Goal: Information Seeking & Learning: Check status

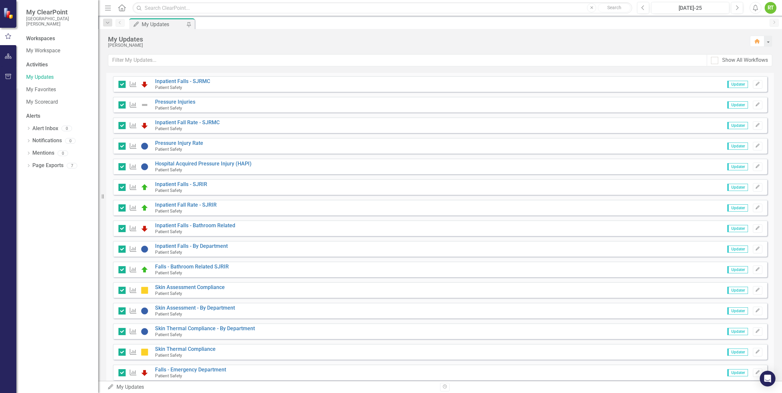
scroll to position [210, 0]
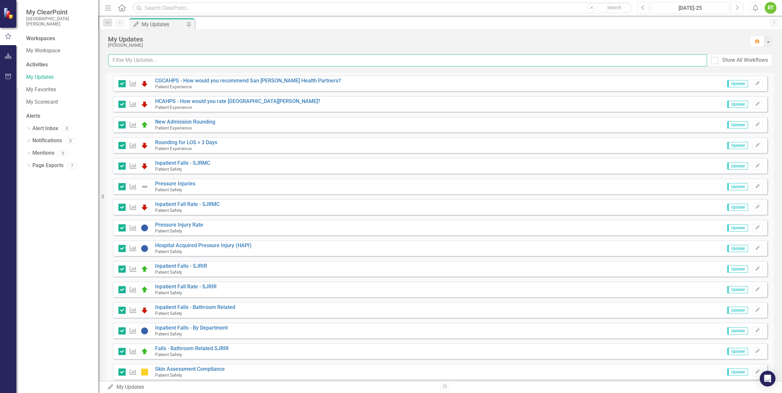
click at [150, 64] on input "text" at bounding box center [407, 60] width 599 height 12
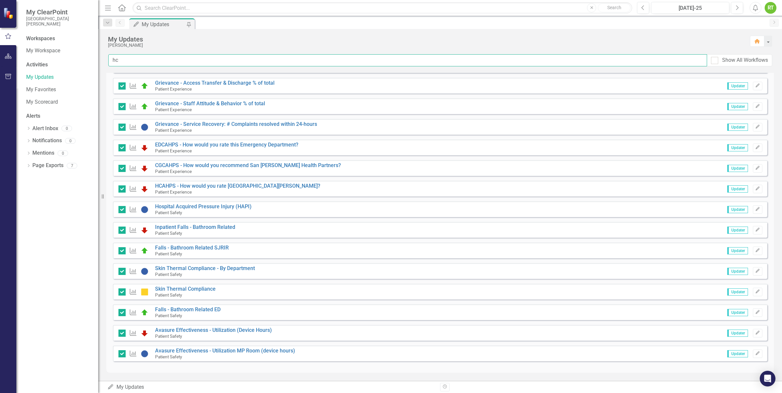
scroll to position [0, 0]
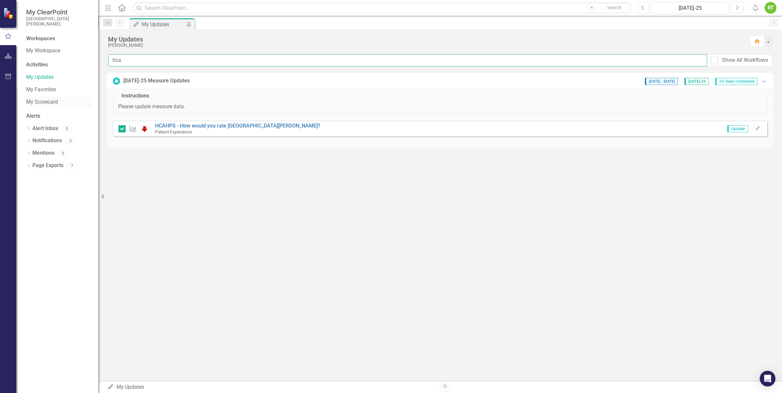
type input "hca"
click at [40, 100] on link "My Scorecard" at bounding box center [58, 102] width 65 height 8
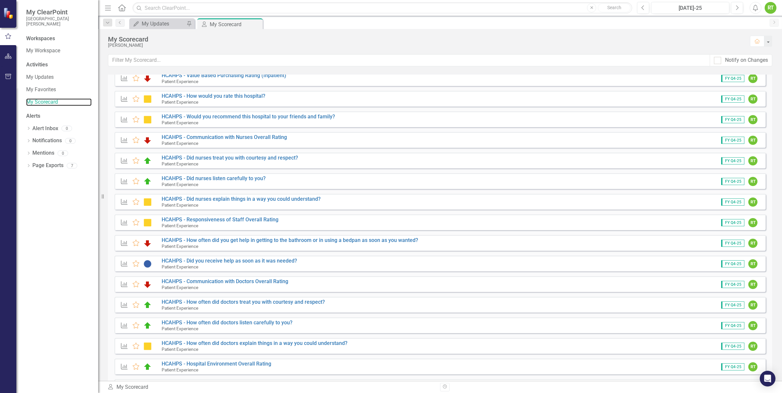
scroll to position [245, 0]
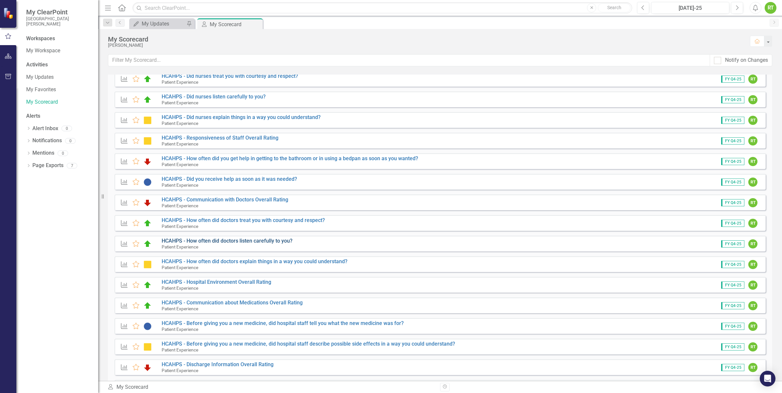
click at [194, 240] on link "HCAHPS - How often did doctors listen carefully to you?" at bounding box center [227, 241] width 131 height 6
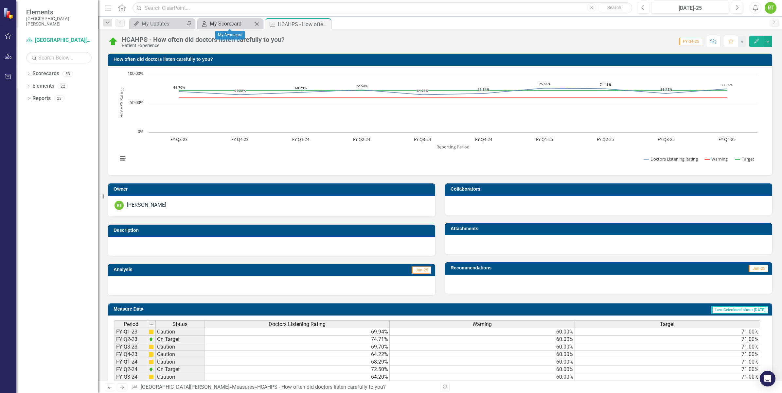
click at [236, 26] on div "My Scorecard" at bounding box center [231, 24] width 43 height 8
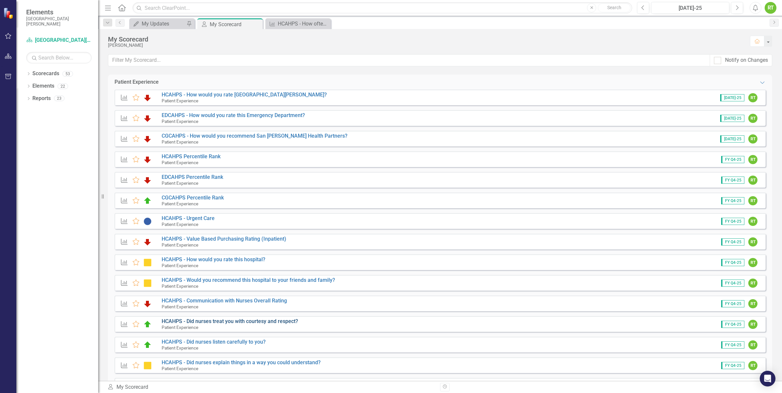
scroll to position [123, 0]
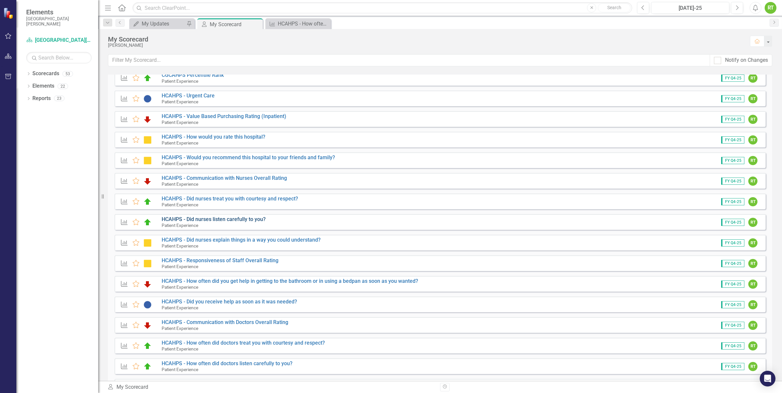
click at [233, 221] on link "HCAHPS - Did nurses listen carefully to you?" at bounding box center [214, 219] width 104 height 6
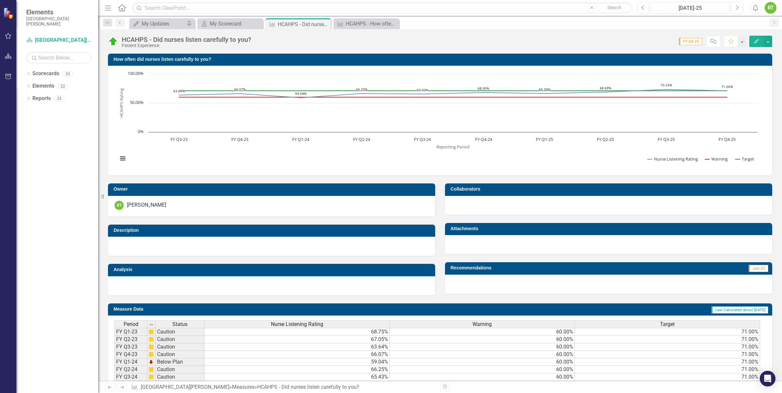
scroll to position [74, 0]
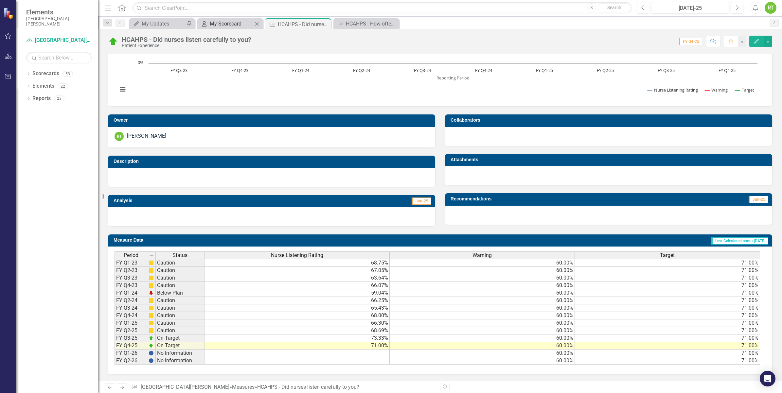
click at [226, 24] on div "My Scorecard" at bounding box center [231, 24] width 43 height 8
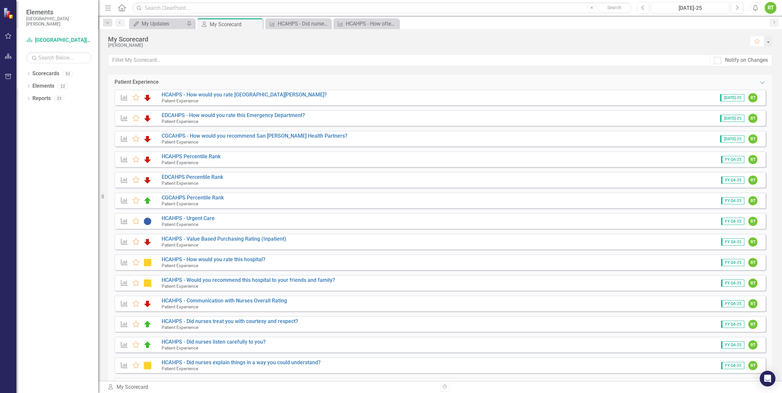
scroll to position [123, 0]
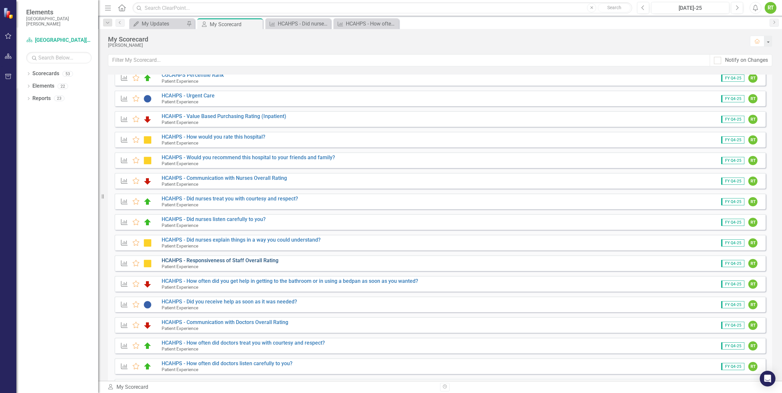
click at [242, 263] on link "HCAHPS - Responsiveness of Staff Overall Rating" at bounding box center [220, 261] width 117 height 6
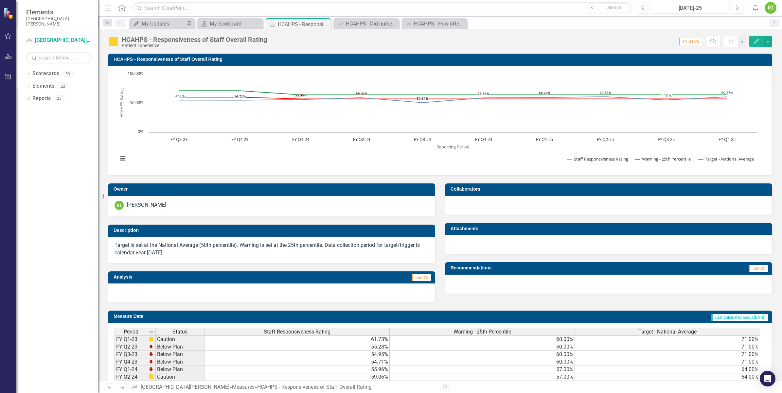
click at [231, 29] on div "HCAHPS - Responsiveness of Staff Overall Rating Patient Experience Score: N/A F…" at bounding box center [440, 39] width 684 height 20
click at [220, 21] on div "My Scorecard" at bounding box center [231, 24] width 43 height 8
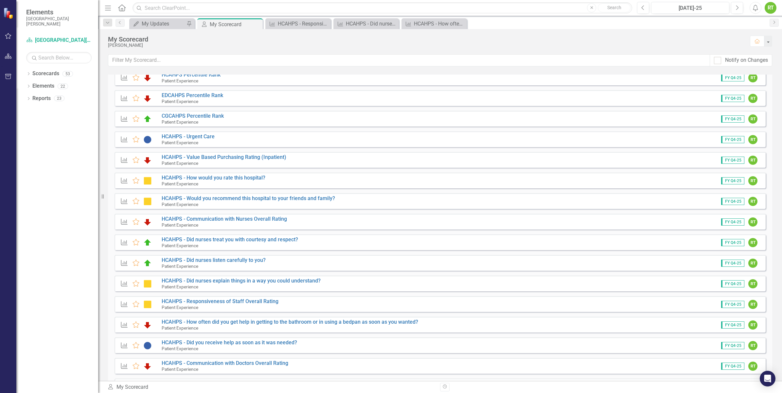
scroll to position [123, 0]
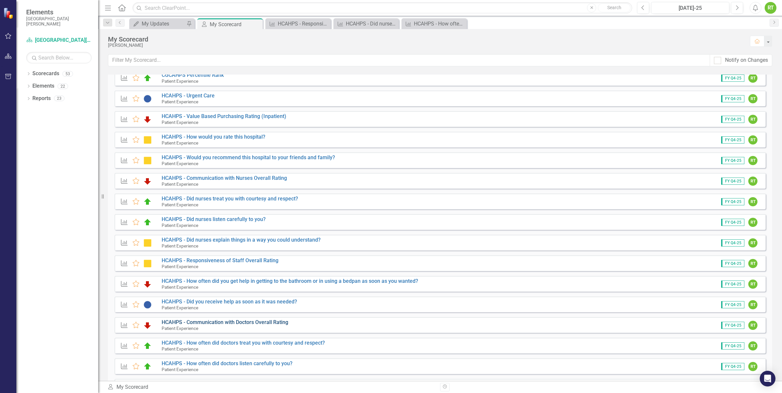
click at [223, 324] on link "HCAHPS - Communication with Doctors Overall Rating" at bounding box center [225, 322] width 127 height 6
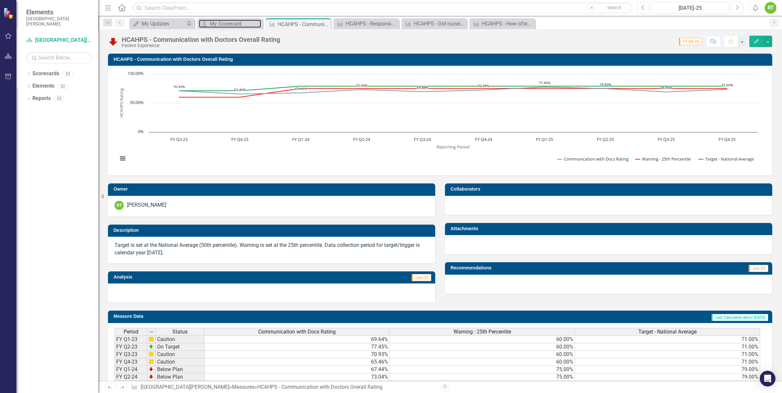
click at [241, 24] on div "My Scorecard" at bounding box center [235, 24] width 51 height 8
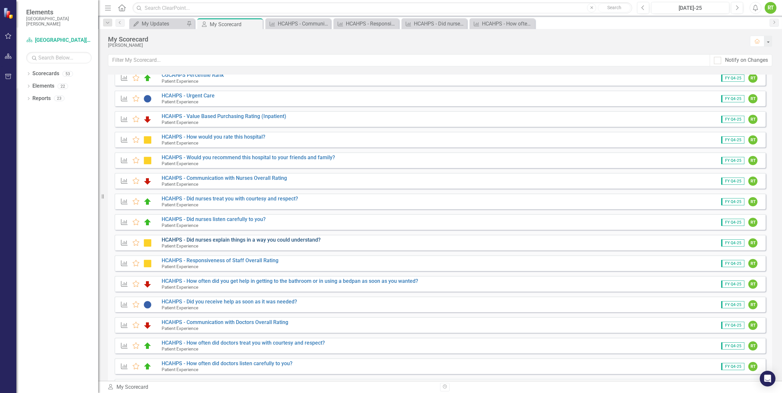
scroll to position [164, 0]
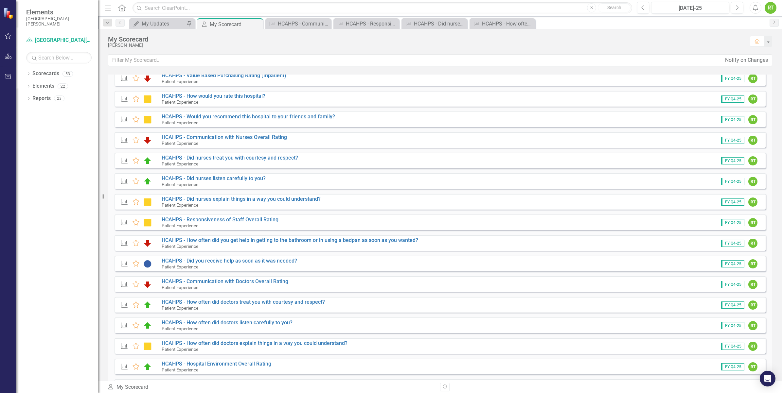
click at [209, 326] on div "Patient Experience" at bounding box center [227, 329] width 131 height 6
click at [210, 325] on link "HCAHPS - How often did doctors listen carefully to you?" at bounding box center [227, 323] width 131 height 6
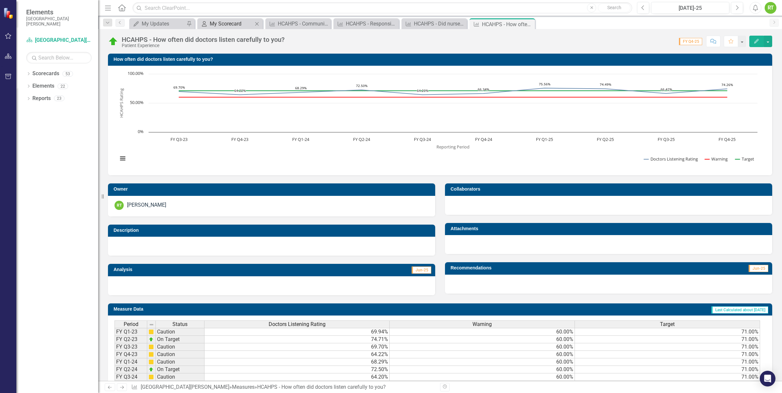
click at [221, 23] on div "My Scorecard" at bounding box center [231, 24] width 43 height 8
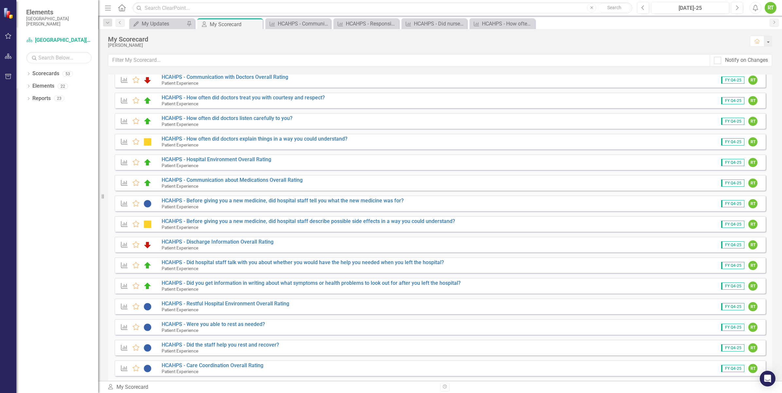
scroll to position [409, 0]
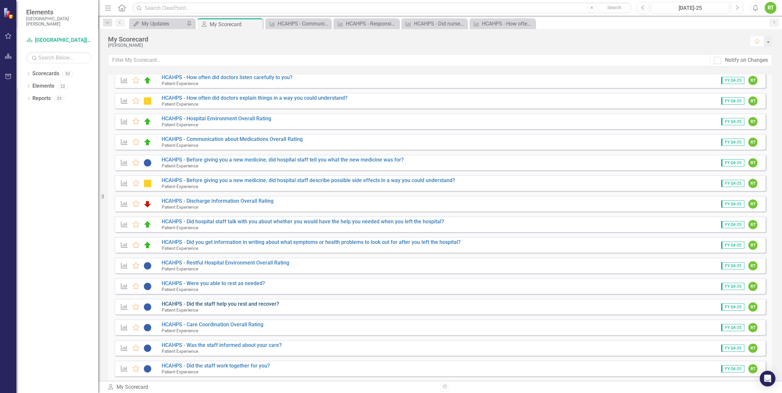
click at [220, 306] on link "HCAHPS - Did the staff help you rest and recover?" at bounding box center [220, 304] width 117 height 6
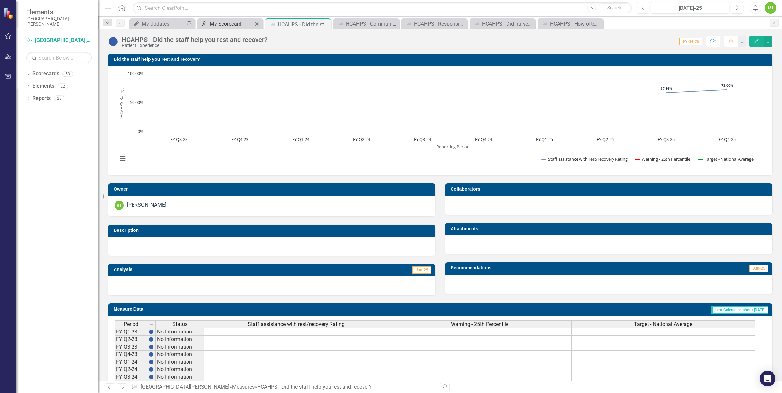
click at [241, 24] on div "My Scorecard" at bounding box center [231, 24] width 43 height 8
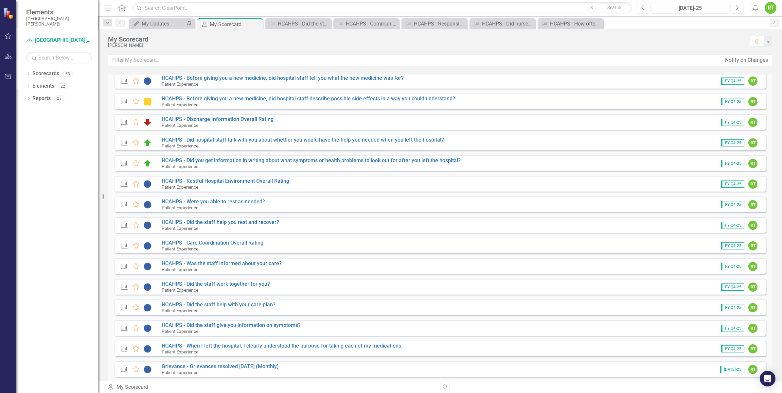
scroll to position [532, 0]
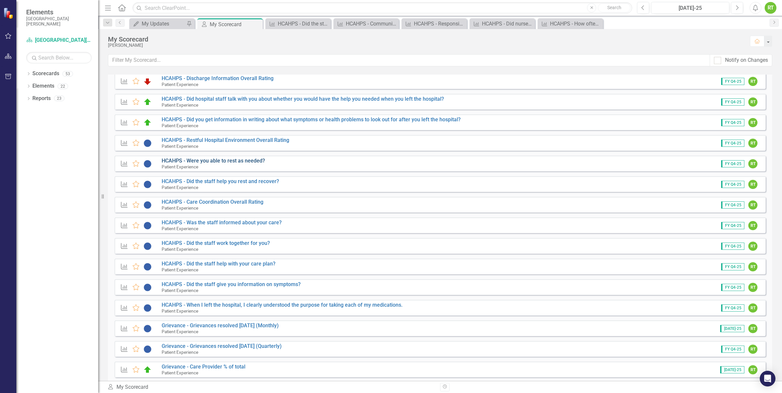
click at [234, 163] on link "HCAHPS - Were you able to rest as needed?" at bounding box center [213, 161] width 103 height 6
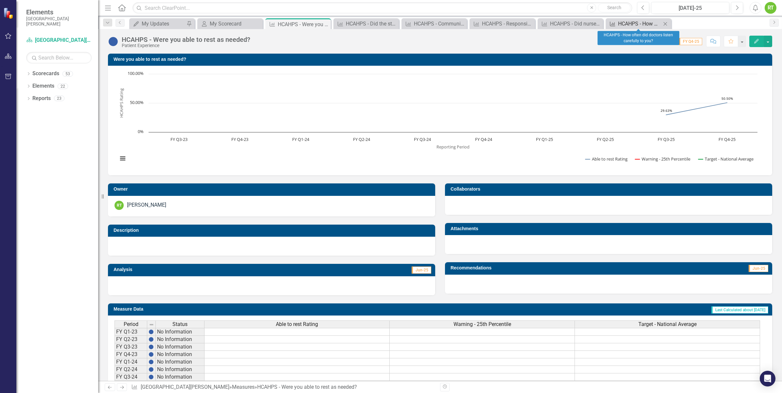
click at [627, 25] on div "HCAHPS - How often did doctors listen carefully to you?" at bounding box center [639, 24] width 43 height 8
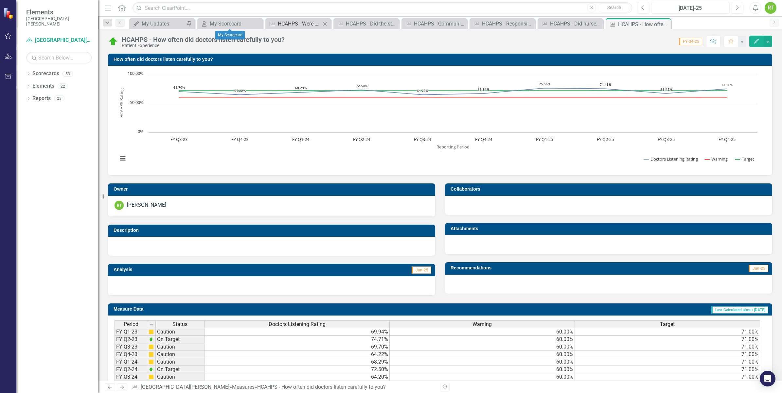
click at [302, 21] on div "HCAHPS - Were you able to rest as needed?" at bounding box center [299, 24] width 43 height 8
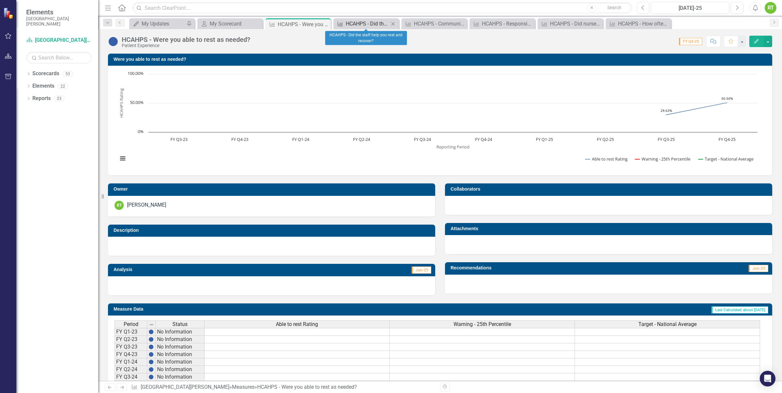
click at [368, 22] on div "HCAHPS - Did the staff help you rest and recover?" at bounding box center [367, 24] width 43 height 8
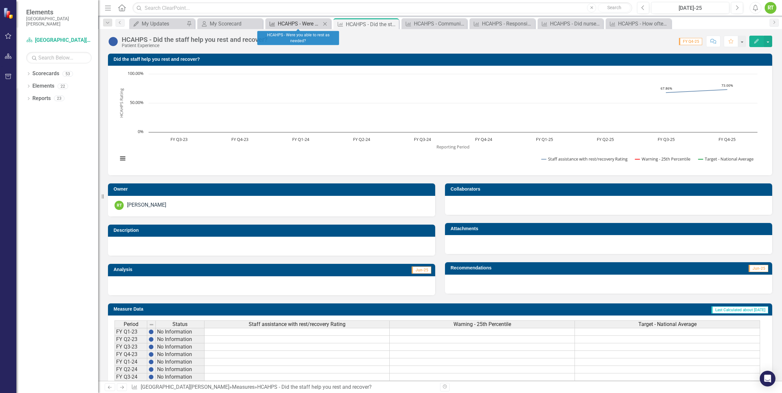
click at [311, 23] on div "HCAHPS - Were you able to rest as needed?" at bounding box center [299, 24] width 43 height 8
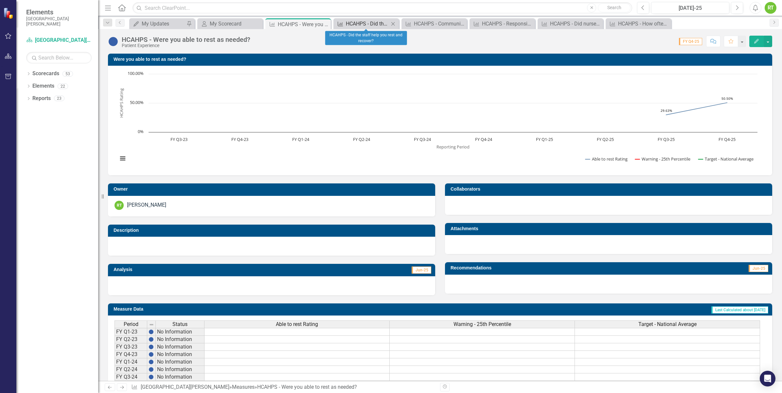
click at [361, 22] on div "HCAHPS - Did the staff help you rest and recover?" at bounding box center [367, 24] width 43 height 8
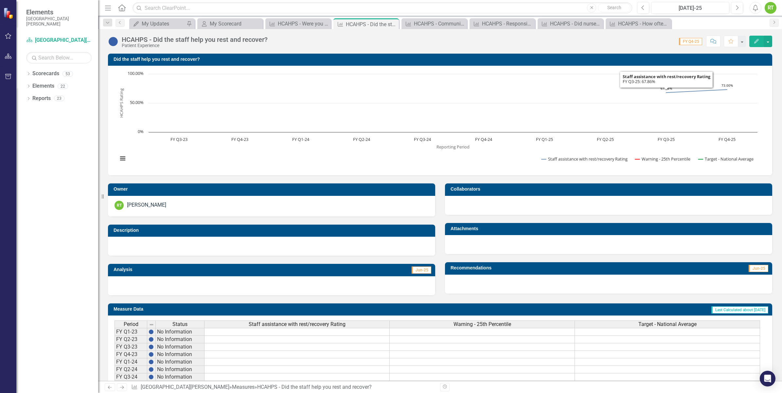
scroll to position [74, 0]
